Goal: Register for event/course

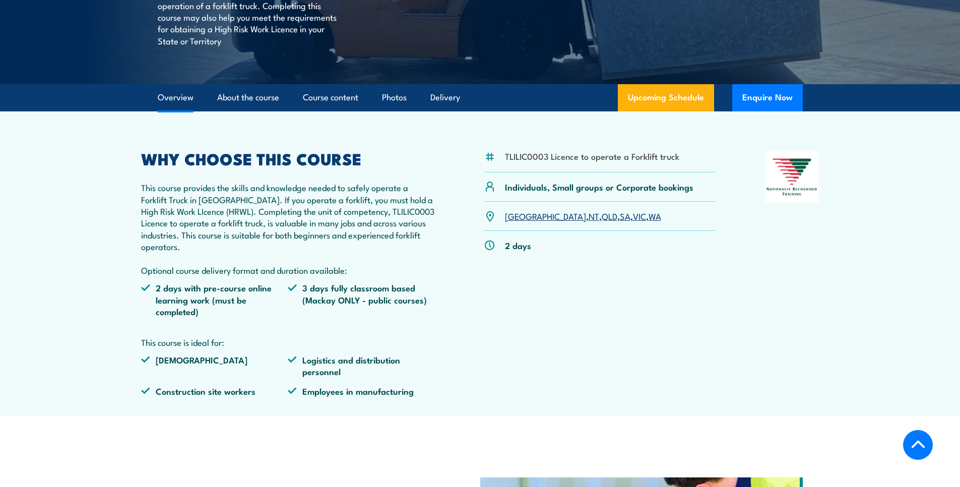
scroll to position [295, 0]
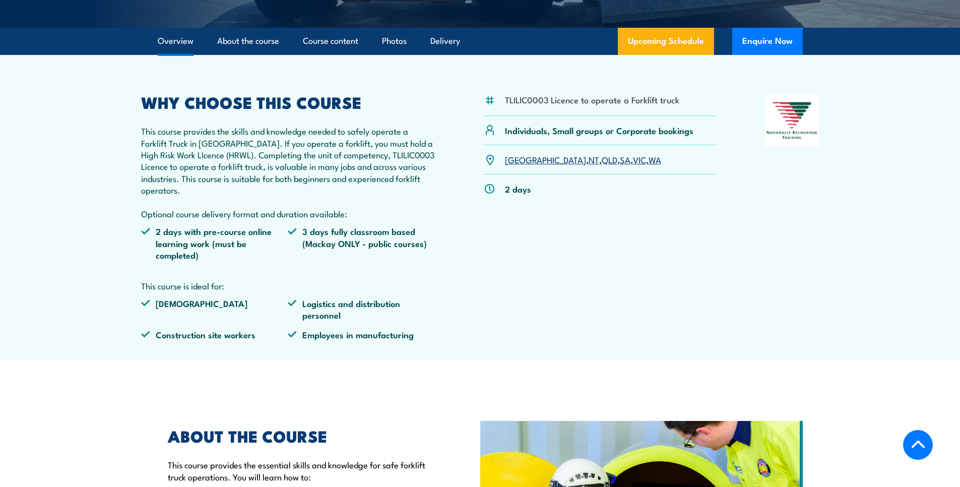
click at [543, 237] on div "TLILIC0003 Licence to operate a Forklift truck Individuals, Small groups or Cor…" at bounding box center [600, 221] width 232 height 253
click at [620, 161] on link "SA" at bounding box center [625, 159] width 11 height 12
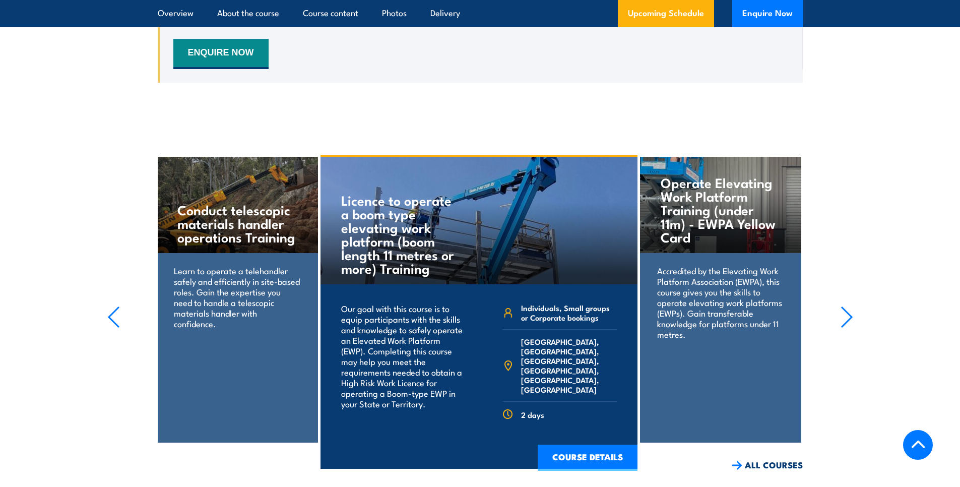
scroll to position [1875, 0]
